Goal: Information Seeking & Learning: Learn about a topic

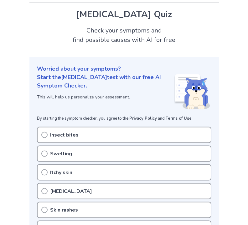
scroll to position [17, 0]
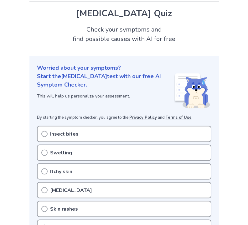
click at [187, 131] on div "Insect bites" at bounding box center [124, 134] width 174 height 16
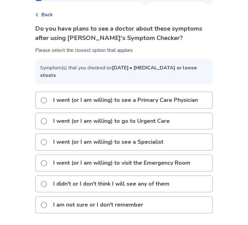
scroll to position [31, 0]
click at [173, 184] on p "I didn't or I don't think I will see any of them" at bounding box center [111, 185] width 124 height 16
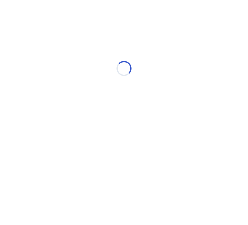
scroll to position [0, 0]
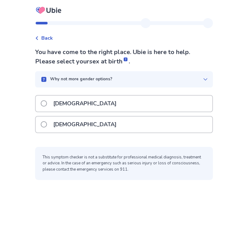
click at [171, 122] on div "Female" at bounding box center [124, 125] width 177 height 16
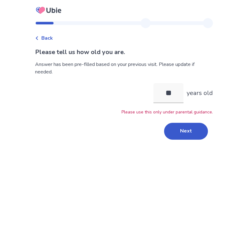
click at [186, 135] on button "Next" at bounding box center [186, 131] width 44 height 17
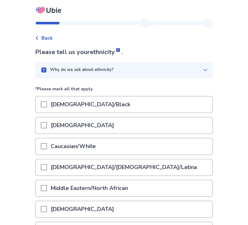
click at [177, 144] on div "Caucasian/White" at bounding box center [124, 147] width 177 height 16
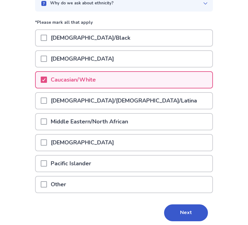
scroll to position [69, 0]
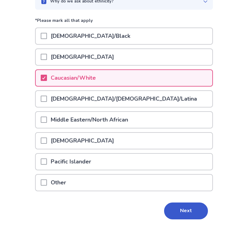
click at [184, 218] on button "Next" at bounding box center [186, 211] width 44 height 17
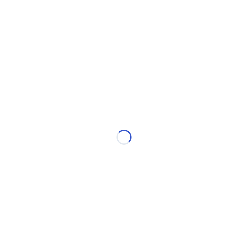
scroll to position [0, 0]
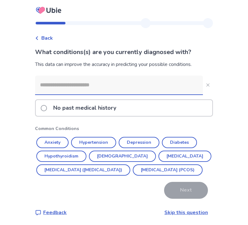
click at [52, 143] on button "Anxiety" at bounding box center [52, 142] width 32 height 11
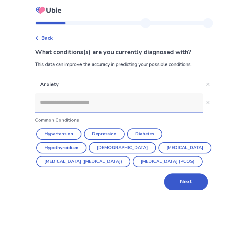
click at [191, 191] on button "Next" at bounding box center [186, 182] width 44 height 17
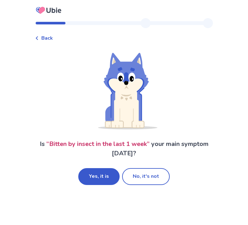
click at [91, 178] on button "Yes, it is" at bounding box center [98, 176] width 41 height 17
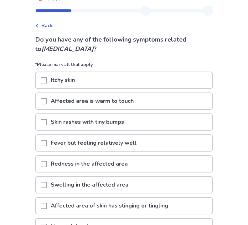
click at [162, 64] on p "*Please mark all that apply" at bounding box center [124, 67] width 178 height 10
click at [159, 80] on div "Itchy skin" at bounding box center [124, 81] width 177 height 16
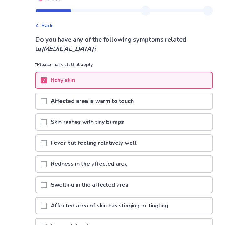
scroll to position [13, 0]
click at [148, 102] on div "Affected area is warm to touch" at bounding box center [124, 101] width 177 height 16
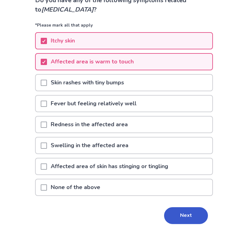
click at [172, 126] on div "Redness in the affected area" at bounding box center [124, 125] width 177 height 16
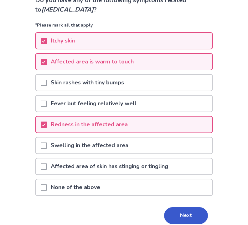
scroll to position [52, 0]
click at [167, 146] on div "Swelling in the affected area" at bounding box center [124, 146] width 177 height 16
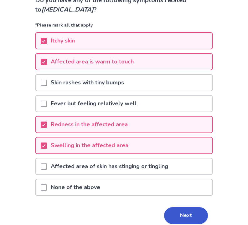
click at [188, 164] on div "Affected area of skin has stinging or tingling" at bounding box center [124, 167] width 177 height 16
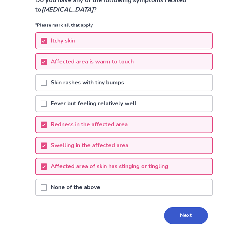
click at [187, 217] on button "Next" at bounding box center [186, 216] width 44 height 17
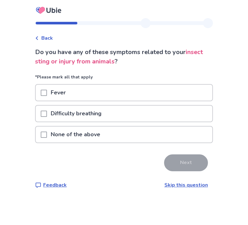
click at [175, 138] on div "None of the above" at bounding box center [124, 135] width 177 height 16
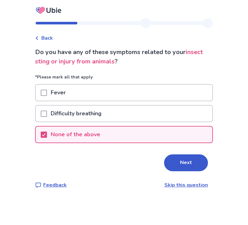
click at [181, 170] on button "Next" at bounding box center [186, 163] width 44 height 17
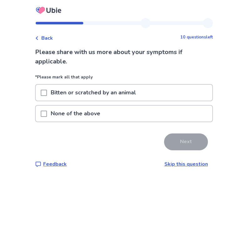
click at [189, 91] on div "Bitten or scratched by an animal" at bounding box center [124, 93] width 177 height 16
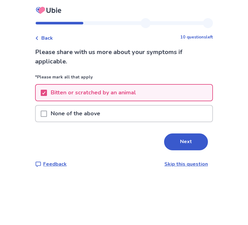
click at [185, 143] on button "Next" at bounding box center [186, 142] width 44 height 17
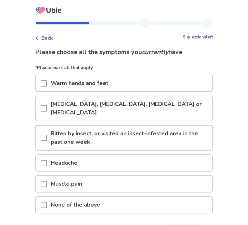
click at [184, 137] on p "Bitten by insect, or visited an insect-infested area in the past one week" at bounding box center [129, 138] width 165 height 24
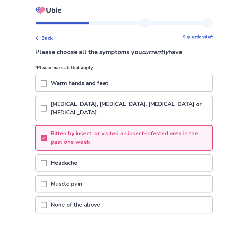
scroll to position [23, 0]
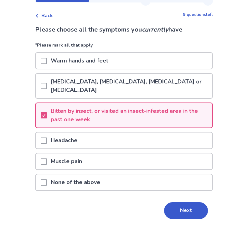
click at [196, 212] on button "Next" at bounding box center [186, 211] width 44 height 17
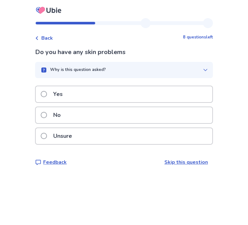
click at [189, 91] on div "Yes" at bounding box center [124, 94] width 177 height 16
click at [189, 93] on div "Yes" at bounding box center [124, 94] width 177 height 16
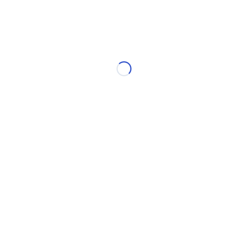
select select "*"
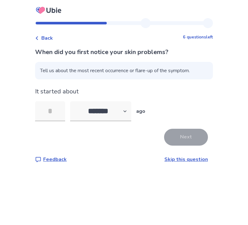
click at [54, 111] on input "tel" at bounding box center [50, 111] width 30 height 20
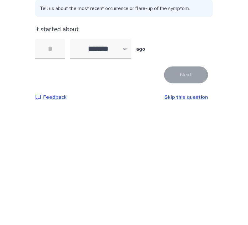
type input "*"
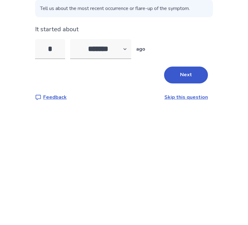
click at [192, 129] on button "Next" at bounding box center [186, 137] width 44 height 17
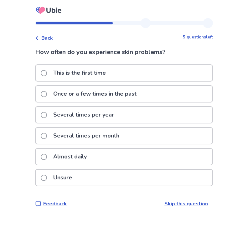
click at [106, 143] on p "Several times per month" at bounding box center [86, 136] width 74 height 16
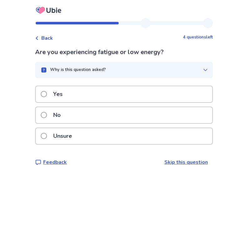
click at [74, 94] on div "Yes" at bounding box center [124, 94] width 177 height 16
click at [65, 112] on p "No" at bounding box center [56, 115] width 15 height 16
click at [64, 115] on p "No" at bounding box center [56, 115] width 15 height 16
click at [44, 38] on div "Back" at bounding box center [44, 38] width 18 height 8
click at [64, 97] on p "Yes" at bounding box center [57, 94] width 17 height 16
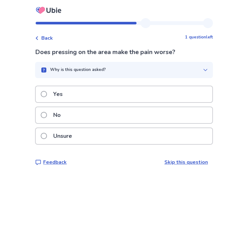
click at [169, 109] on div "No" at bounding box center [124, 115] width 177 height 16
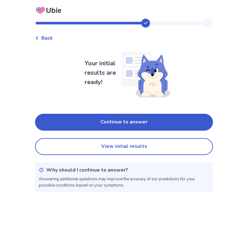
click at [189, 145] on button "View initial results" at bounding box center [124, 146] width 178 height 17
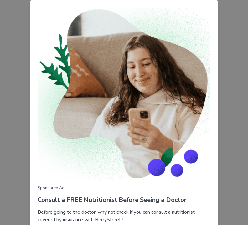
click at [225, 132] on div "Sponsored Ad Consult a FREE Nutritionist Before Seeing a Doctor Before going to…" at bounding box center [124, 112] width 248 height 225
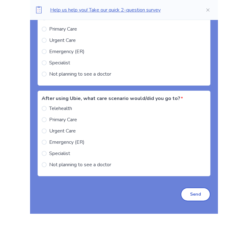
scroll to position [668, 0]
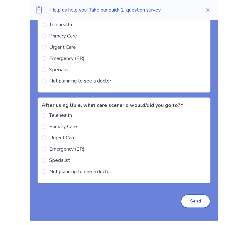
click at [52, 173] on label "Not planning to see a doctor" at bounding box center [77, 172] width 70 height 8
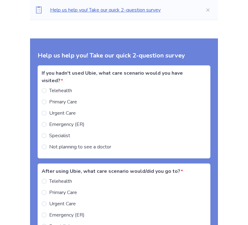
scroll to position [601, 0]
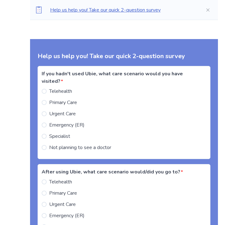
click at [47, 101] on span at bounding box center [44, 103] width 5 height 5
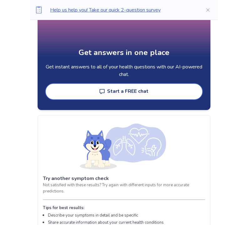
scroll to position [930, 0]
